Goal: Task Accomplishment & Management: Manage account settings

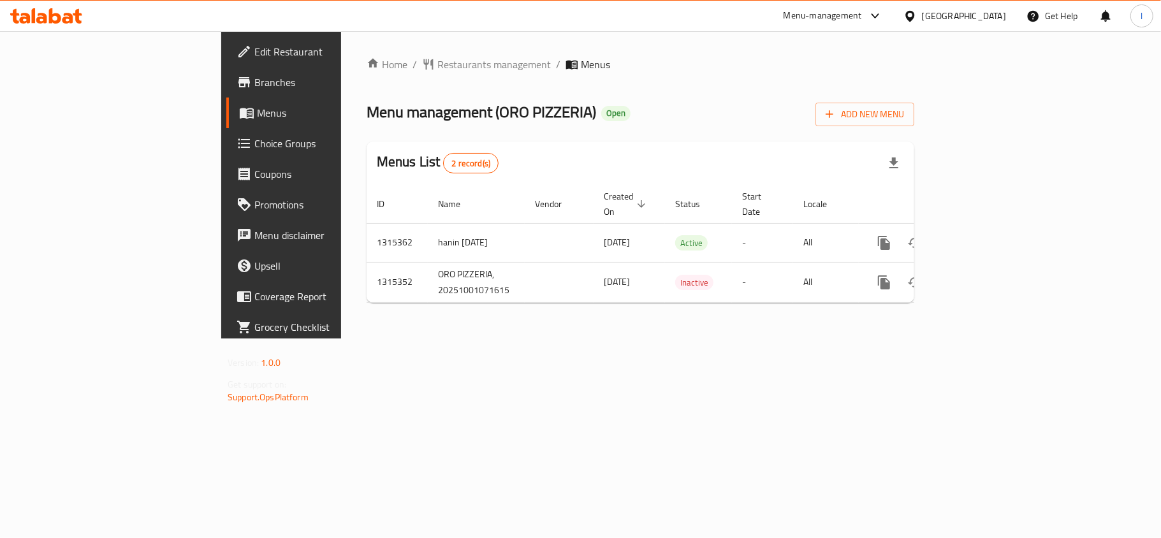
click at [254, 143] on span "Choice Groups" at bounding box center [329, 143] width 150 height 15
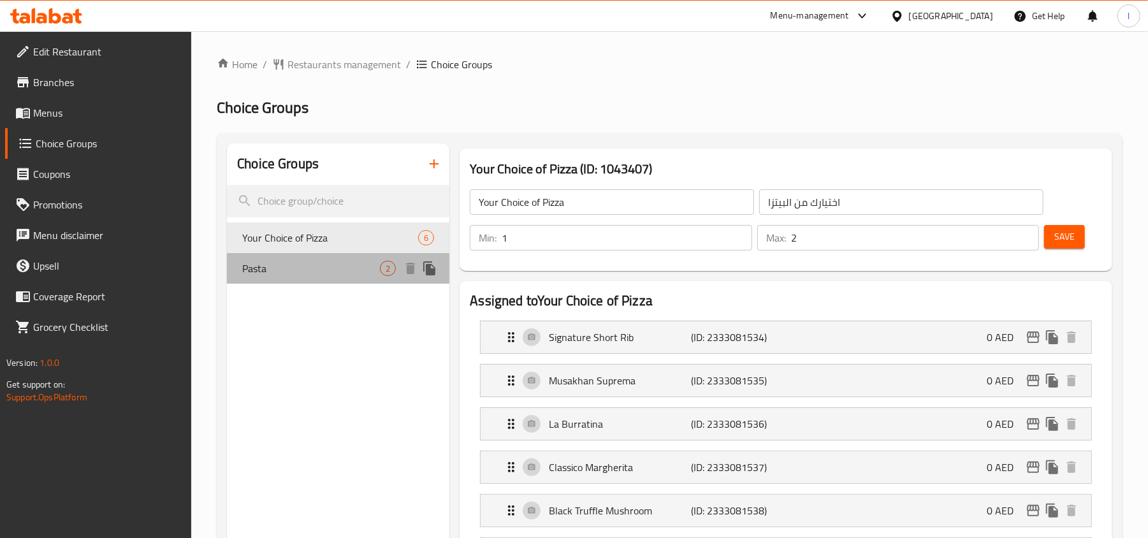
click at [309, 276] on div "Pasta 2" at bounding box center [338, 268] width 222 height 31
type input "Pasta"
type input "المعكرونة"
type input "1"
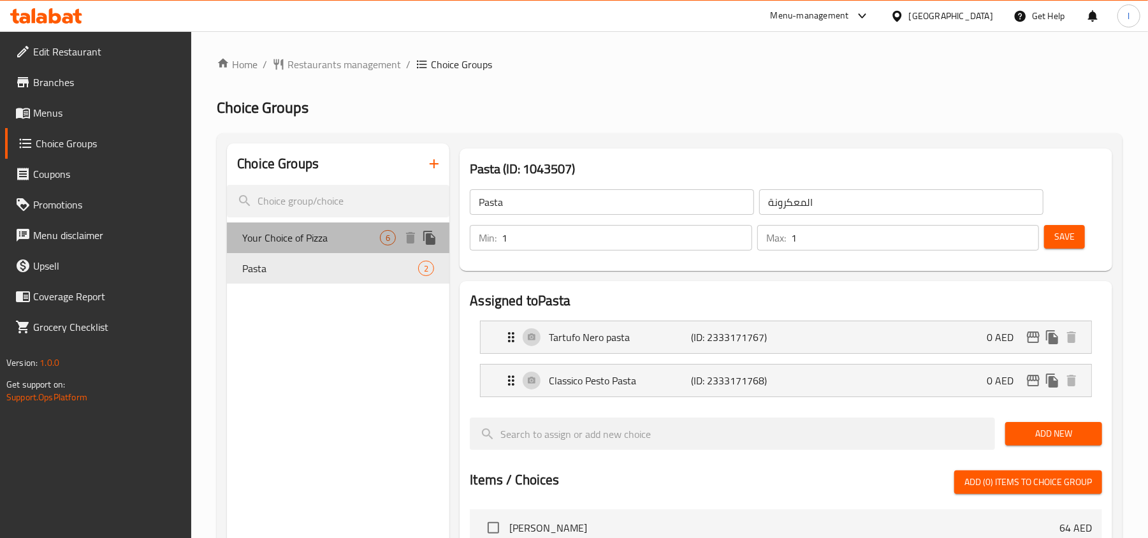
click at [321, 227] on div "Your Choice of Pizza 6" at bounding box center [338, 237] width 222 height 31
type input "Your Choice of Pizza"
type input "اختيارك من البيتزا"
type input "2"
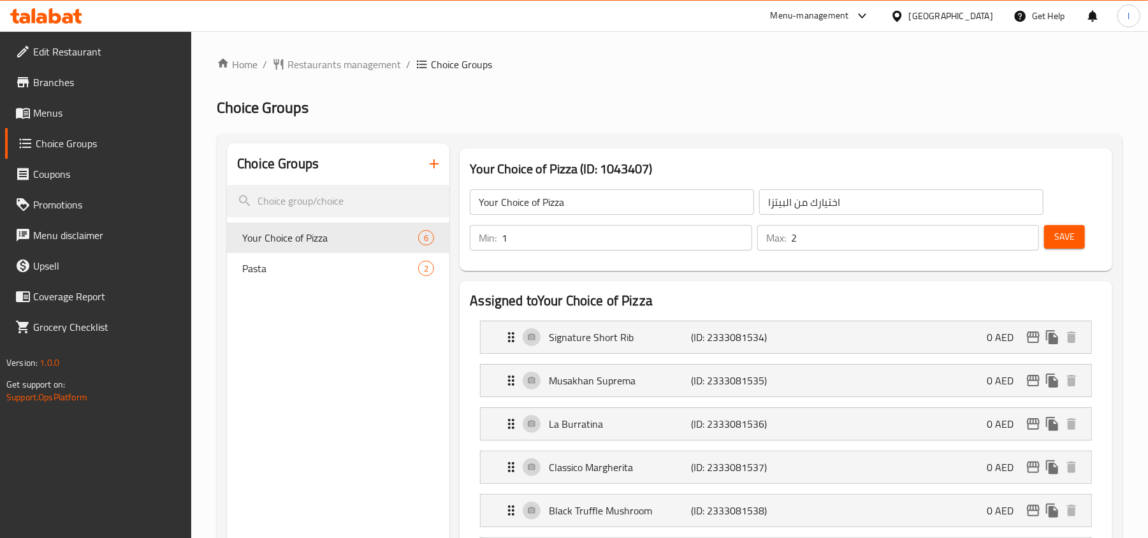
drag, startPoint x: 82, startPoint y: 17, endPoint x: 67, endPoint y: 17, distance: 15.3
click at [79, 17] on div at bounding box center [46, 15] width 92 height 25
click at [67, 17] on icon at bounding box center [67, 18] width 11 height 11
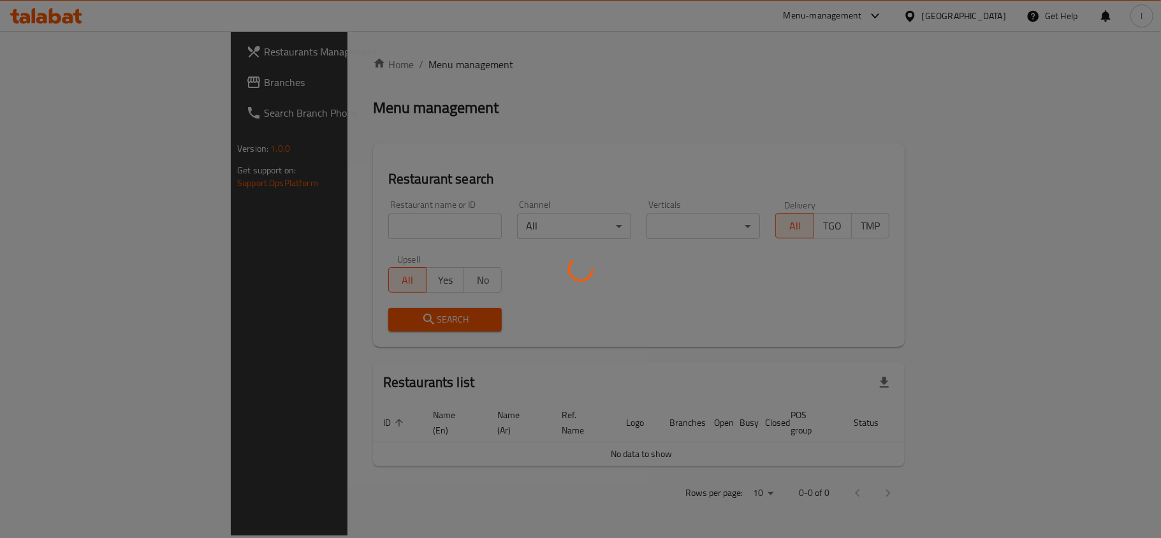
click at [60, 85] on div at bounding box center [580, 269] width 1161 height 538
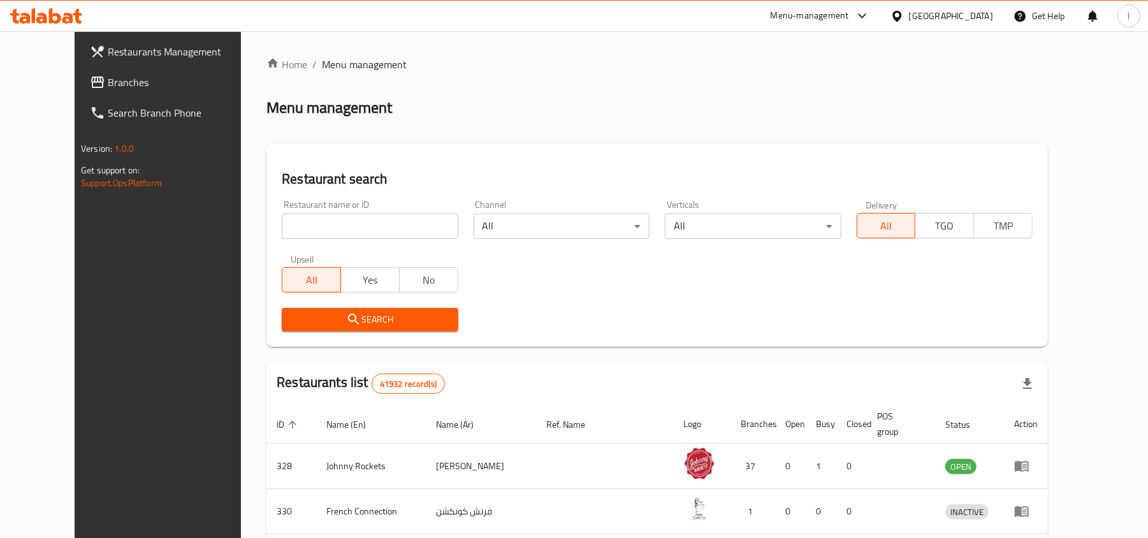
click at [75, 85] on div "Restaurants Management Branches Search Branch Phone Version: 1.0.0 Get support …" at bounding box center [574, 472] width 999 height 883
click at [108, 85] on span "Branches" at bounding box center [182, 82] width 149 height 15
click at [96, 84] on span "Branches" at bounding box center [176, 82] width 161 height 15
